Goal: Information Seeking & Learning: Learn about a topic

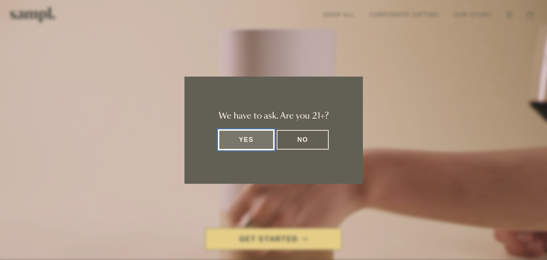
click at [247, 135] on button "Yes" at bounding box center [246, 140] width 56 height 20
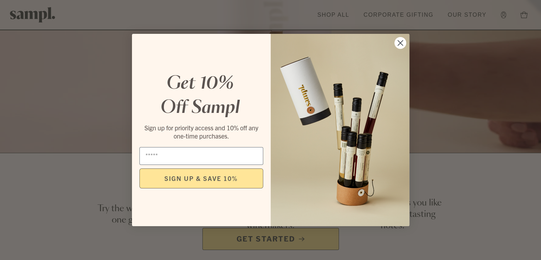
scroll to position [249, 0]
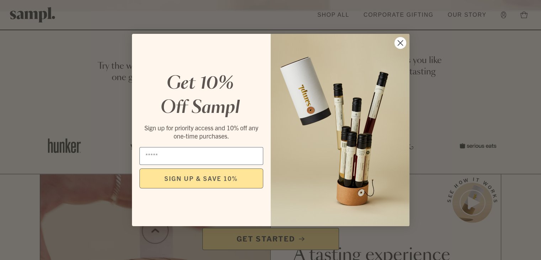
click at [401, 40] on circle "Close dialog" at bounding box center [400, 43] width 12 height 12
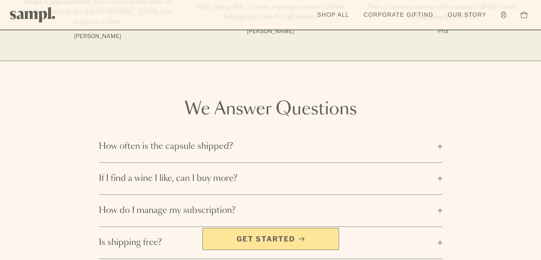
scroll to position [1068, 0]
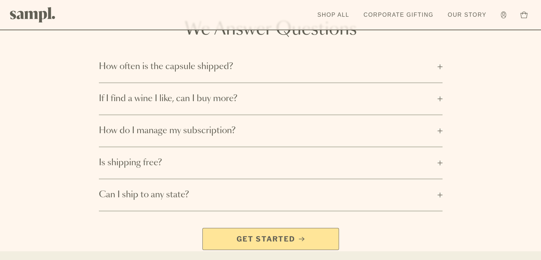
click at [222, 62] on span "How often is the capsule shipped?" at bounding box center [266, 66] width 334 height 11
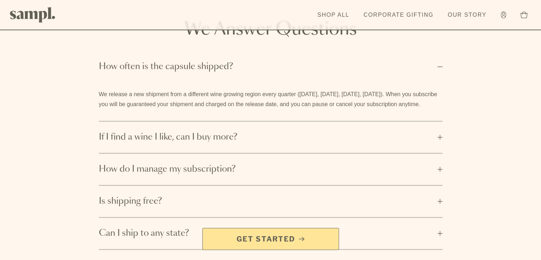
click at [221, 121] on button "If I find a wine I like, can I buy more?" at bounding box center [271, 136] width 344 height 31
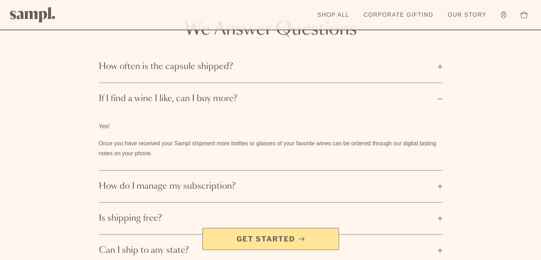
click at [211, 180] on span "How do I manage my subscription?" at bounding box center [266, 185] width 334 height 11
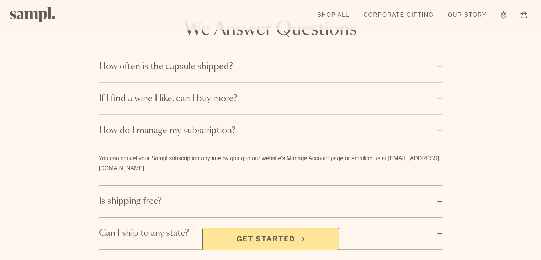
click at [196, 195] on span "Is shipping free?" at bounding box center [266, 200] width 334 height 11
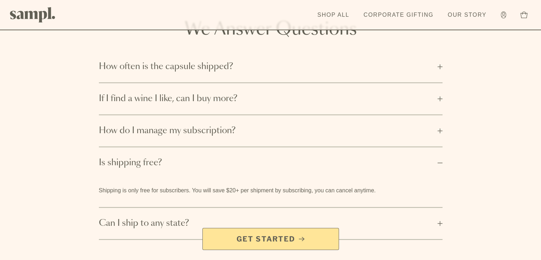
click at [181, 207] on button "Can I ship to any state?" at bounding box center [271, 222] width 344 height 31
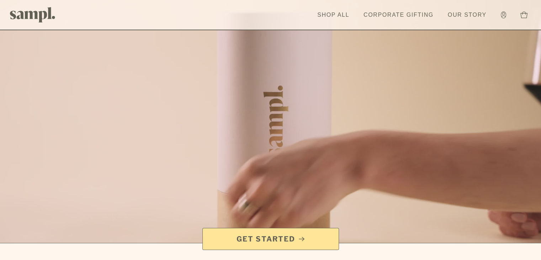
scroll to position [0, 0]
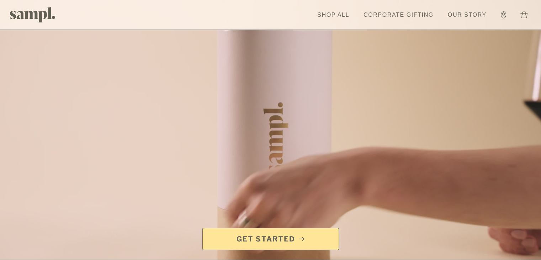
click at [302, 106] on div at bounding box center [270, 152] width 541 height 304
click at [333, 16] on link "Shop All" at bounding box center [333, 15] width 39 height 16
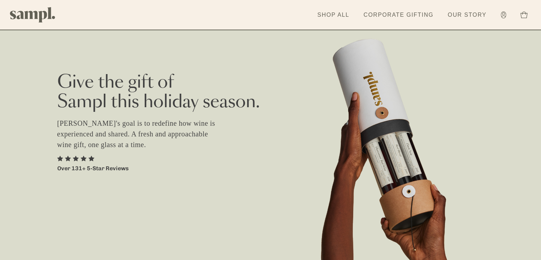
click at [104, 129] on p "[PERSON_NAME]'s goal is to redefine how wine is experienced and shared. A fresh…" at bounding box center [140, 134] width 167 height 32
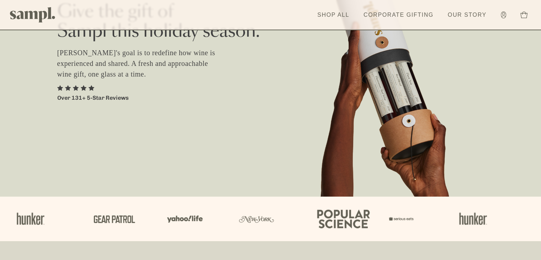
scroll to position [107, 0]
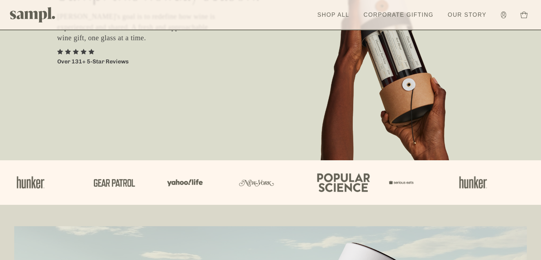
click at [424, 124] on div "Give the gift of Sampl this holiday season. Sampl's goal is to redefine how win…" at bounding box center [270, 26] width 541 height 267
click at [389, 97] on div "Give the gift of Sampl this holiday season. Sampl's goal is to redefine how win…" at bounding box center [270, 26] width 541 height 267
click at [523, 16] on icon at bounding box center [524, 14] width 7 height 7
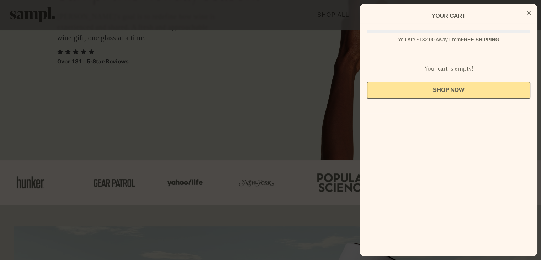
click at [532, 11] on button "Close Cart" at bounding box center [528, 13] width 11 height 11
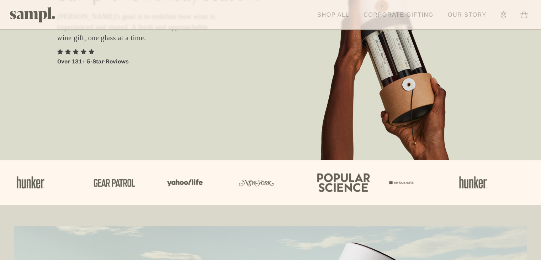
click at [502, 17] on icon at bounding box center [503, 14] width 5 height 7
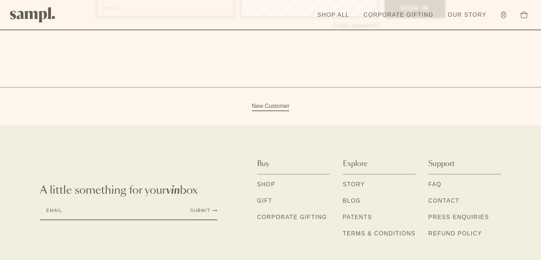
scroll to position [142, 0]
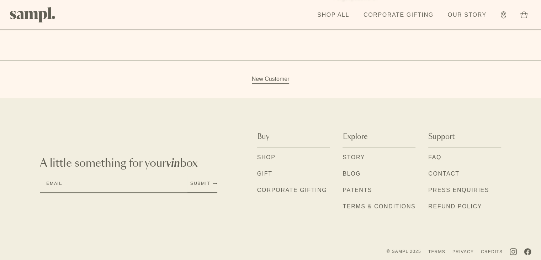
click at [268, 175] on link "Gift" at bounding box center [264, 173] width 15 height 9
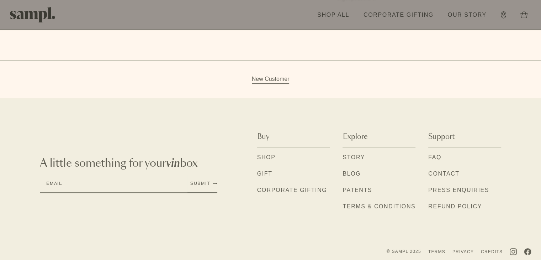
click at [265, 160] on link "Shop" at bounding box center [266, 157] width 19 height 9
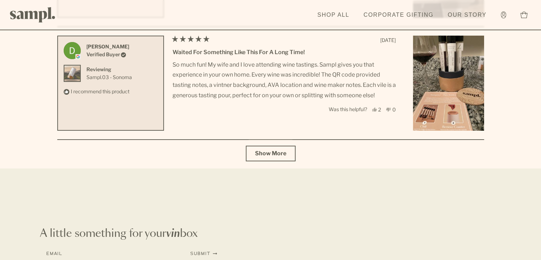
scroll to position [2643, 0]
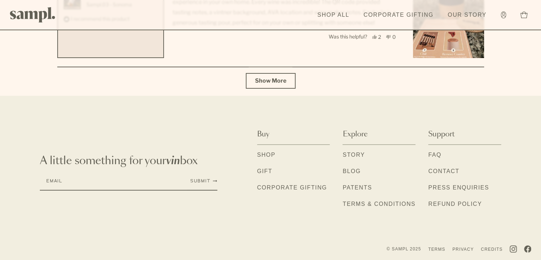
click at [436, 151] on link "FAQ" at bounding box center [434, 155] width 13 height 9
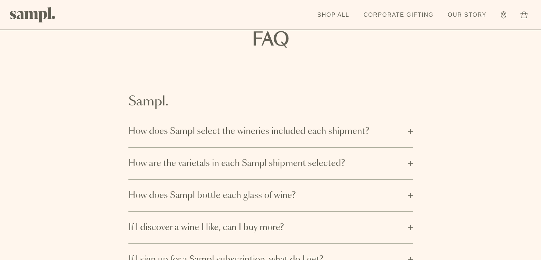
scroll to position [71, 0]
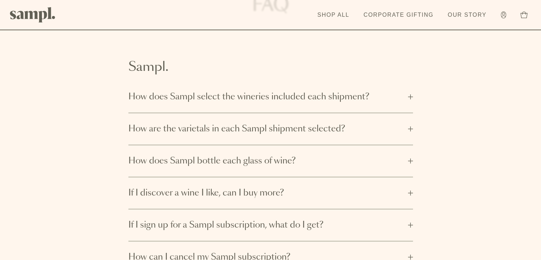
click at [401, 100] on span "How does Sampl select the wineries included each shipment?" at bounding box center [265, 96] width 275 height 11
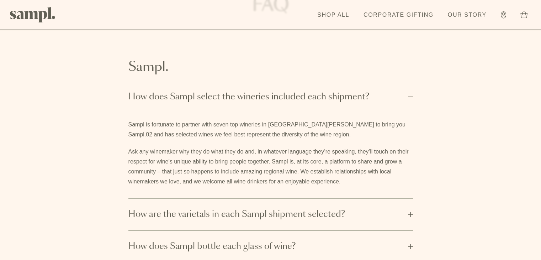
click at [401, 100] on span "How does Sampl select the wineries included each shipment?" at bounding box center [265, 96] width 275 height 11
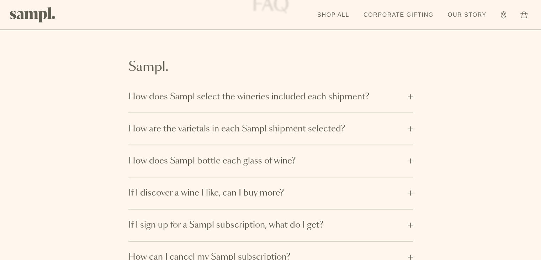
click at [391, 138] on button "How are the varietals in each Sampl shipment selected?" at bounding box center [270, 128] width 285 height 31
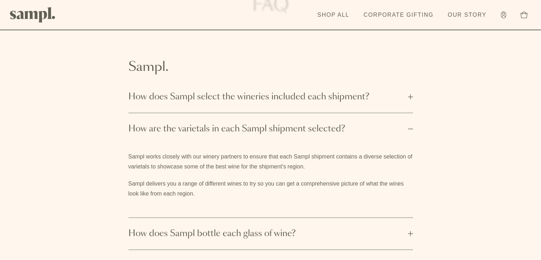
click at [391, 138] on button "How are the varietals in each Sampl shipment selected?" at bounding box center [270, 128] width 285 height 31
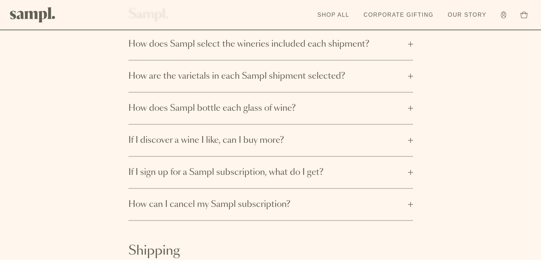
scroll to position [178, 0]
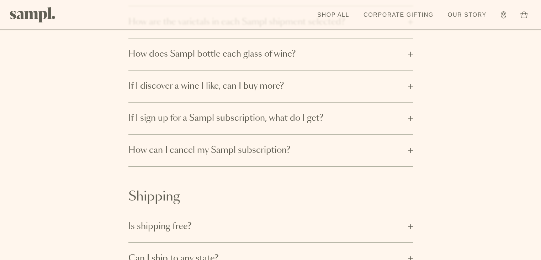
click at [393, 54] on span "How does Sampl bottle each glass of wine?" at bounding box center [265, 53] width 275 height 11
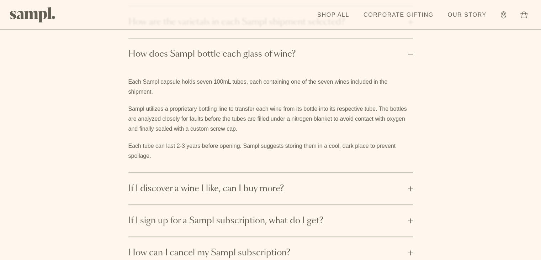
click at [393, 54] on span "How does Sampl bottle each glass of wine?" at bounding box center [265, 53] width 275 height 11
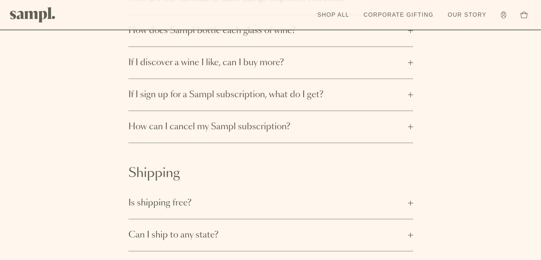
scroll to position [214, 0]
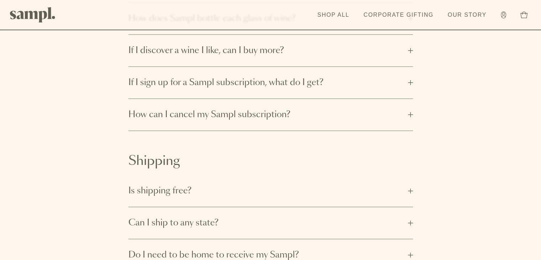
click at [377, 112] on span "How can I cancel my Sampl subscription?" at bounding box center [265, 114] width 275 height 11
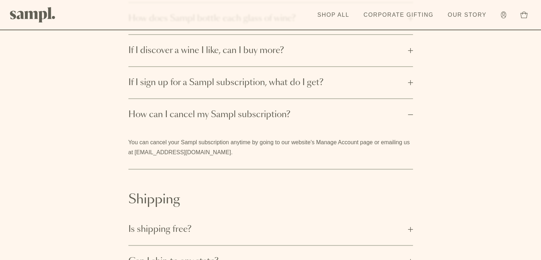
click at [377, 112] on span "How can I cancel my Sampl subscription?" at bounding box center [265, 114] width 275 height 11
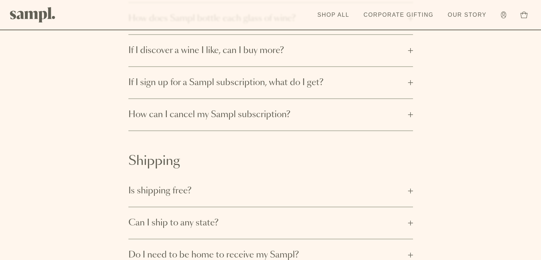
click at [374, 83] on span "If I sign up for a Sampl subscription, what do I get?" at bounding box center [265, 82] width 275 height 11
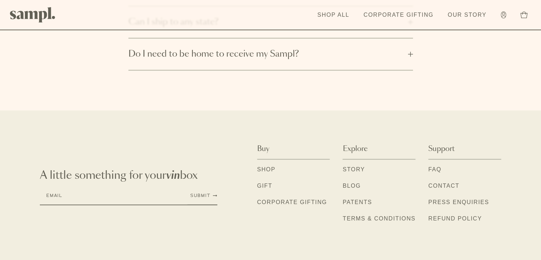
scroll to position [427, 0]
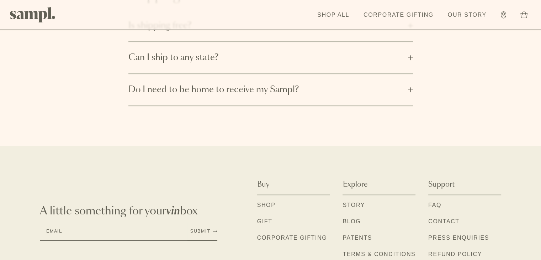
click at [372, 85] on span "Do I need to be home to receive my Sampl?" at bounding box center [265, 89] width 275 height 11
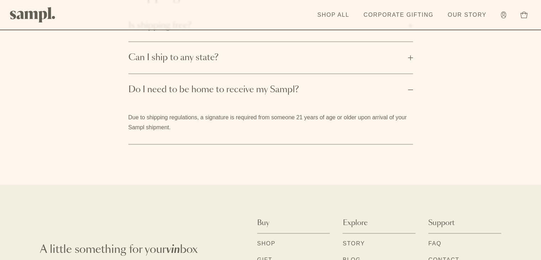
click at [372, 85] on span "Do I need to be home to receive my Sampl?" at bounding box center [265, 89] width 275 height 11
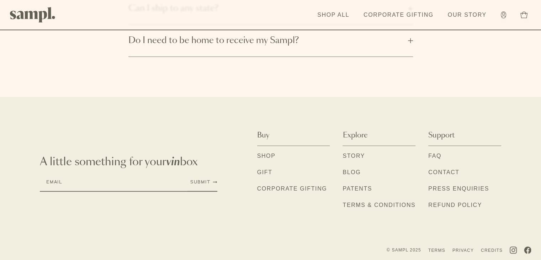
scroll to position [478, 0]
click at [268, 168] on link "Gift" at bounding box center [264, 171] width 15 height 9
